Goal: Transaction & Acquisition: Purchase product/service

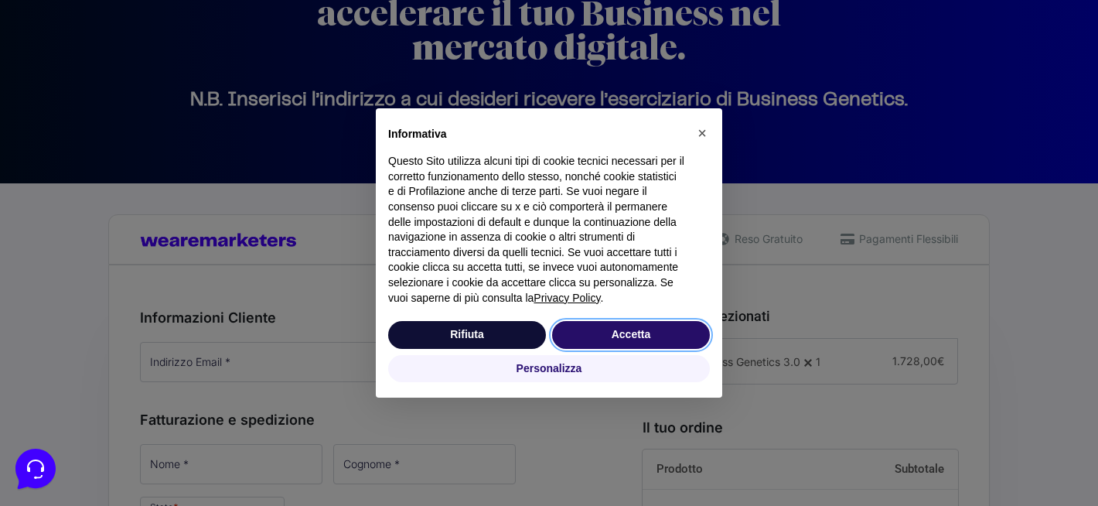
click at [681, 338] on button "Accetta" at bounding box center [631, 335] width 158 height 28
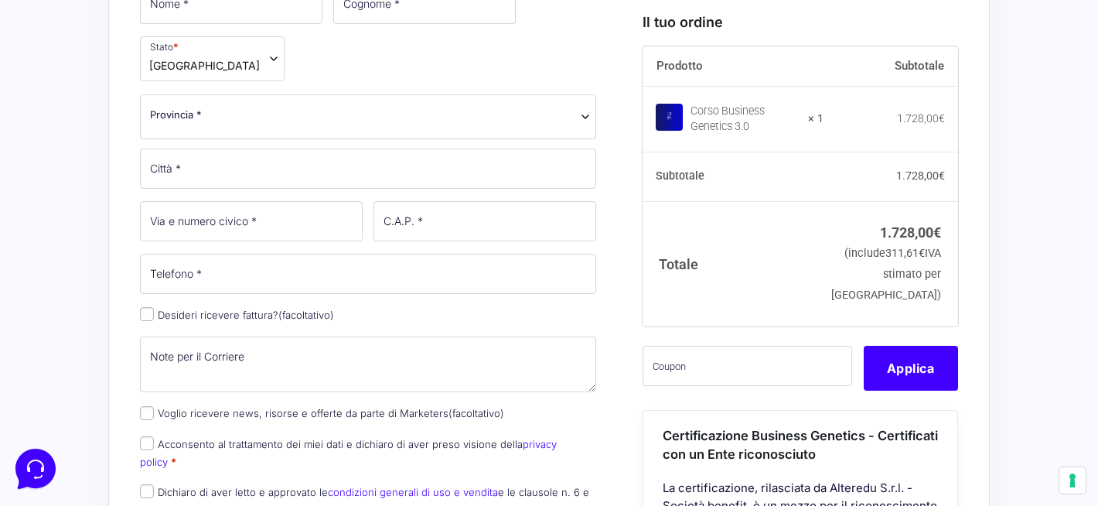
scroll to position [622, 0]
click at [675, 385] on input "text" at bounding box center [748, 365] width 210 height 40
paste input "AHBTS10"
type input "AHBTS10"
drag, startPoint x: 705, startPoint y: 393, endPoint x: 622, endPoint y: 392, distance: 83.5
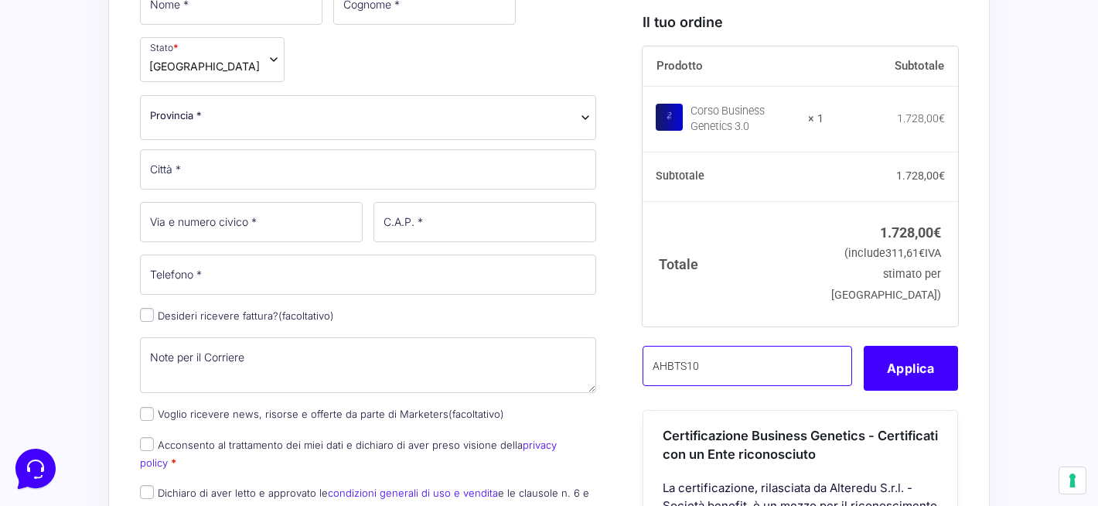
click at [622, 392] on form "Informazioni Cliente Hai già un account? Accedi Indirizzo Email * Password * Ac…" at bounding box center [549, 456] width 818 height 1250
paste input "CLIPRO200BG"
click at [906, 390] on button "Applica" at bounding box center [911, 367] width 94 height 45
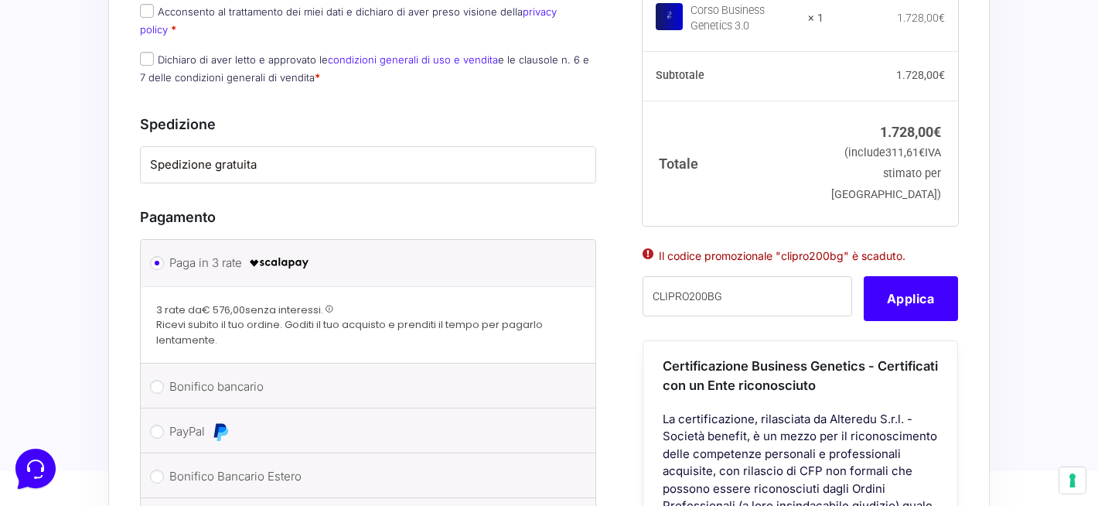
scroll to position [1062, 0]
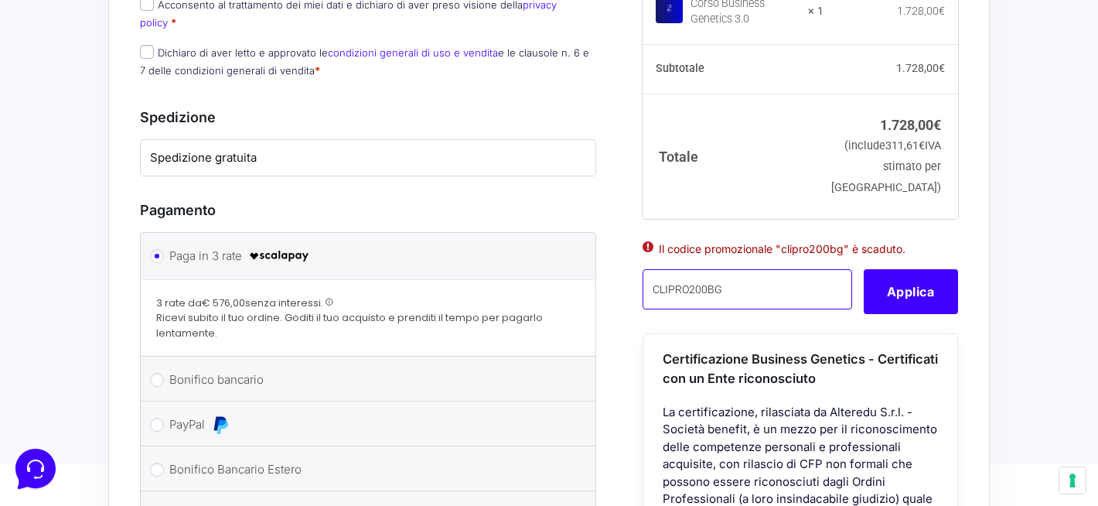
click at [734, 269] on input "CLIPRO200BG" at bounding box center [748, 289] width 210 height 40
click at [887, 269] on button "Applica" at bounding box center [911, 291] width 94 height 45
click at [728, 269] on input "CLIPRO200BG" at bounding box center [748, 289] width 210 height 40
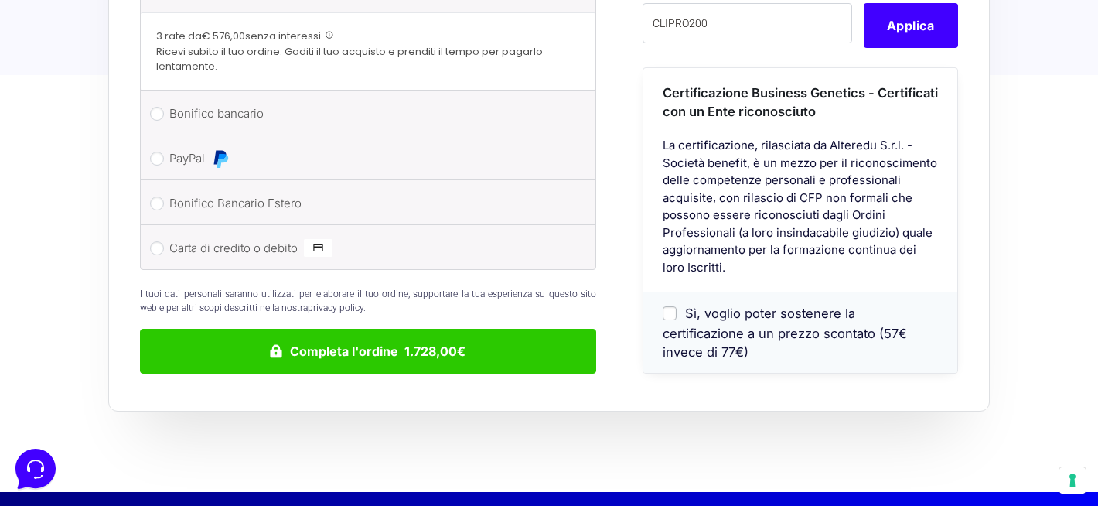
scroll to position [1935, 0]
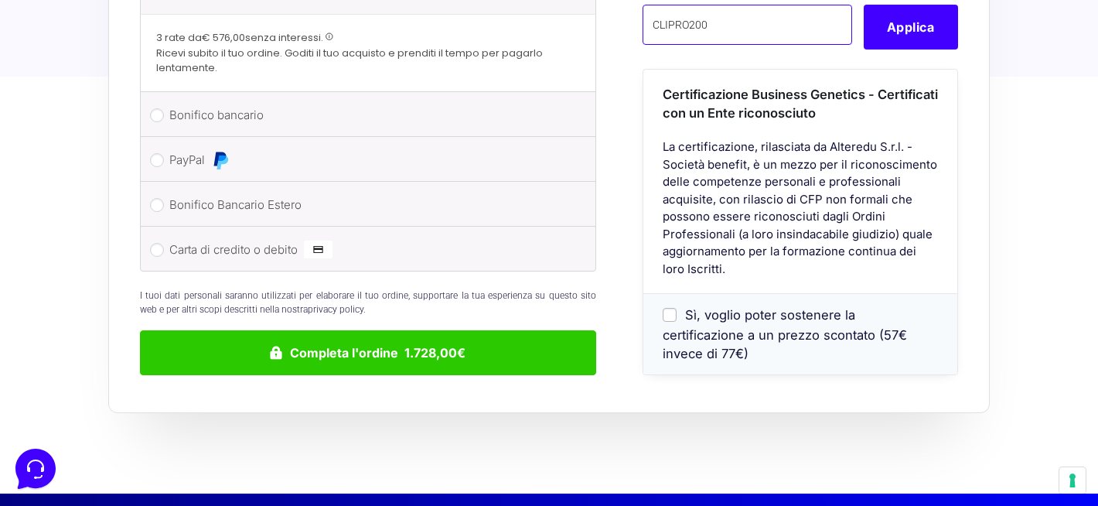
click at [744, 45] on input "CLIPRO200" at bounding box center [748, 25] width 210 height 40
type input "CLIPRO200bg"
click at [140, 330] on button "Completa l'ordine 1.728,00€" at bounding box center [368, 352] width 456 height 45
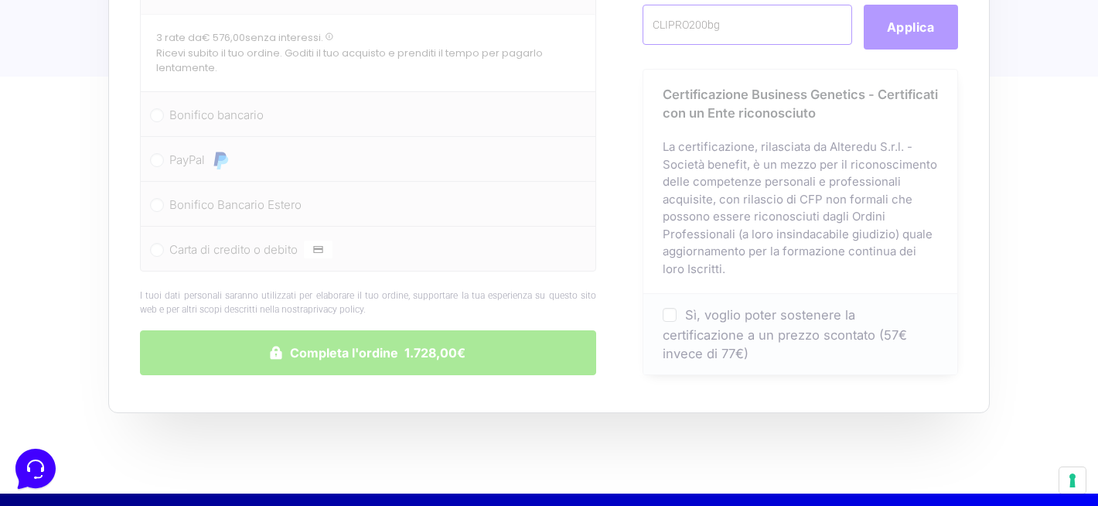
click at [140, 330] on button "Completa l'ordine 1.728,00€" at bounding box center [368, 352] width 456 height 45
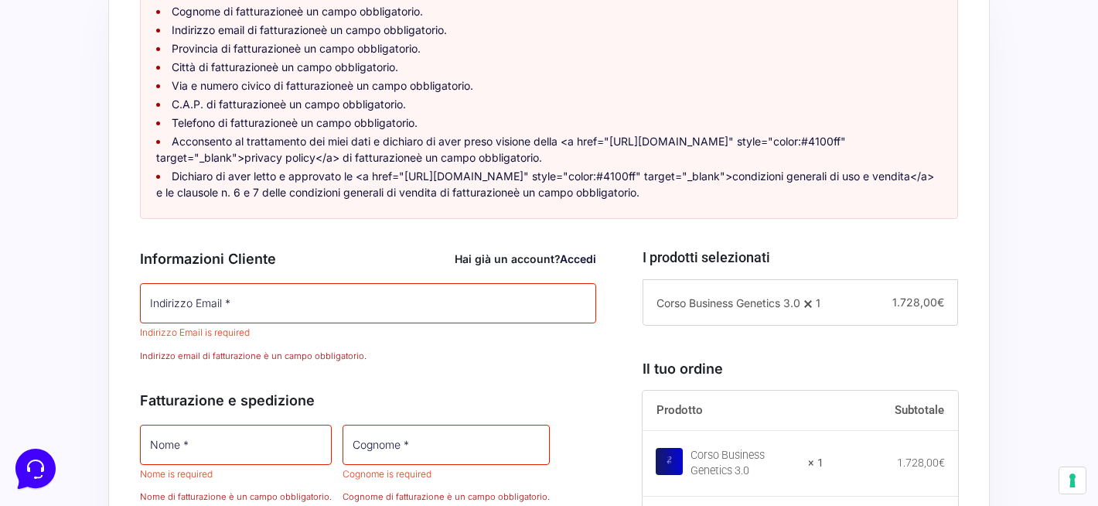
scroll to position [0, 0]
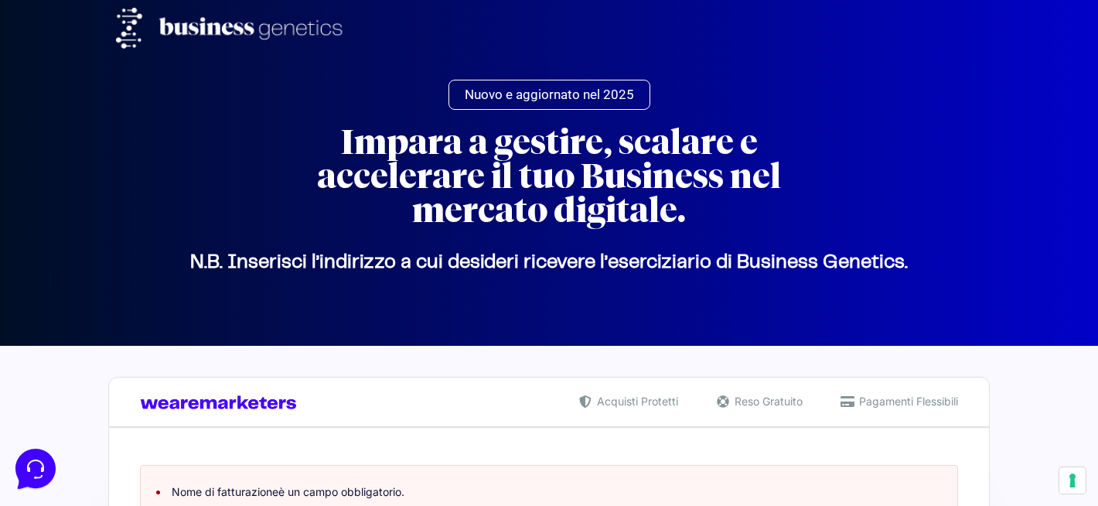
click at [548, 97] on span "Nuovo e aggiornato nel 2025" at bounding box center [549, 94] width 169 height 13
click at [309, 23] on img at bounding box center [235, 28] width 238 height 41
